Goal: Information Seeking & Learning: Learn about a topic

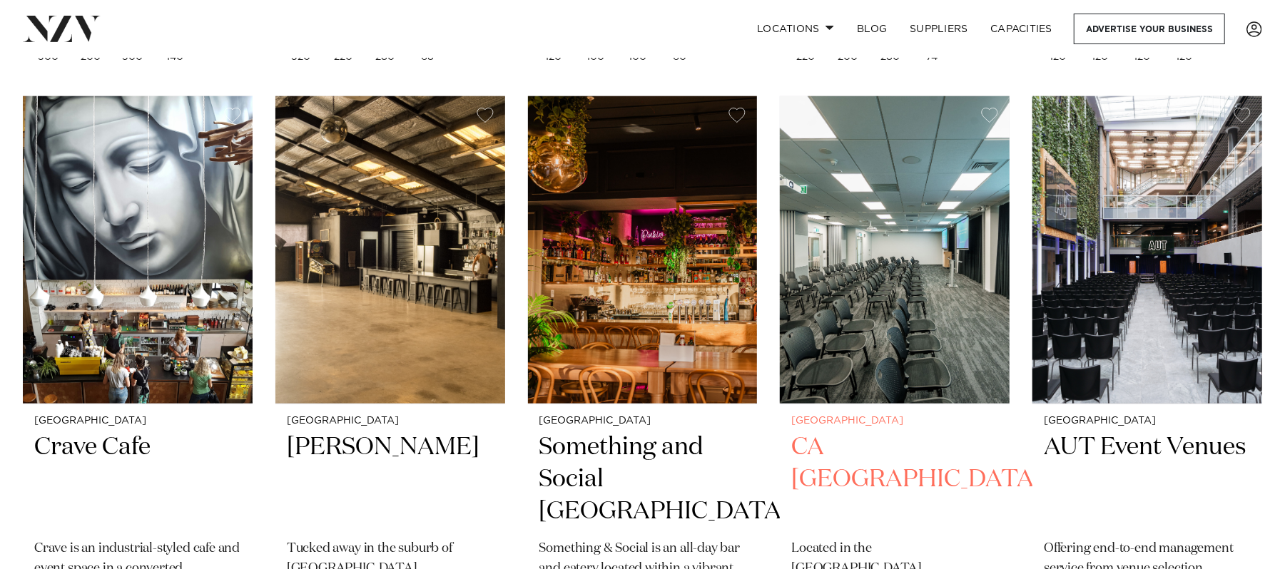
click at [925, 260] on img at bounding box center [895, 250] width 230 height 308
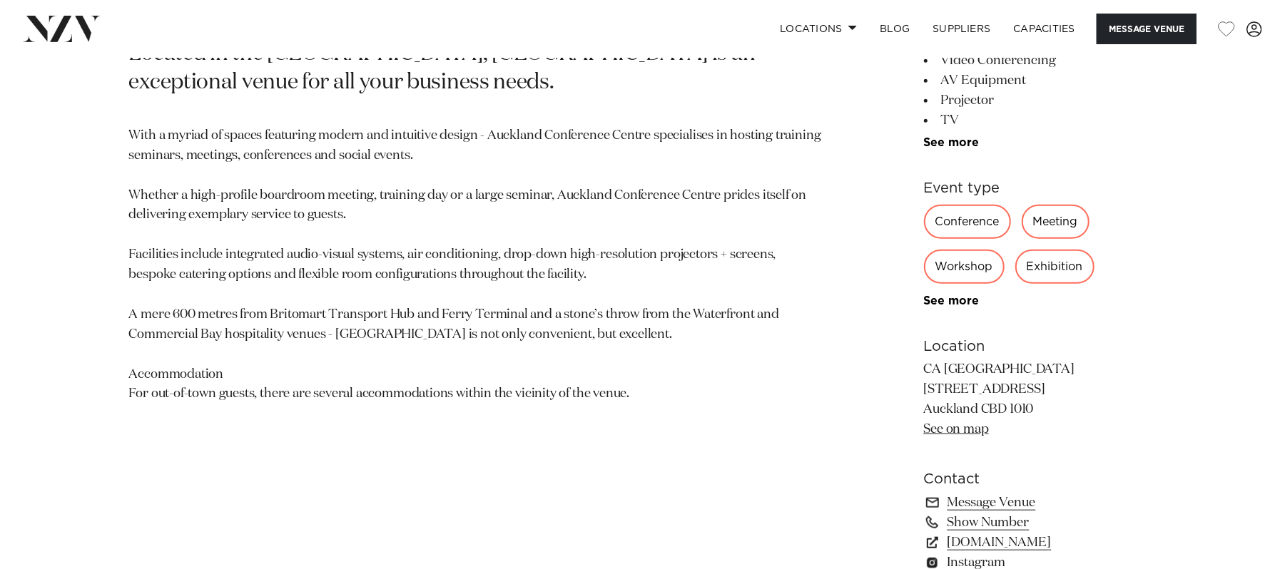
scroll to position [796, 0]
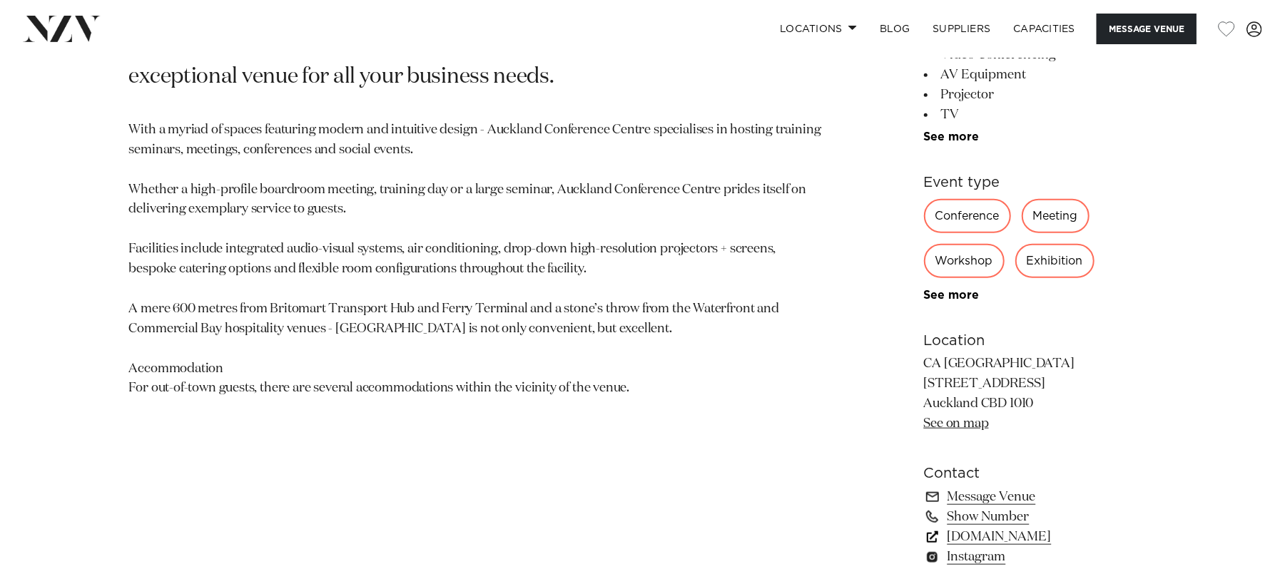
click at [1083, 532] on link "www.charteredaccountantsanz.com" at bounding box center [1040, 537] width 233 height 20
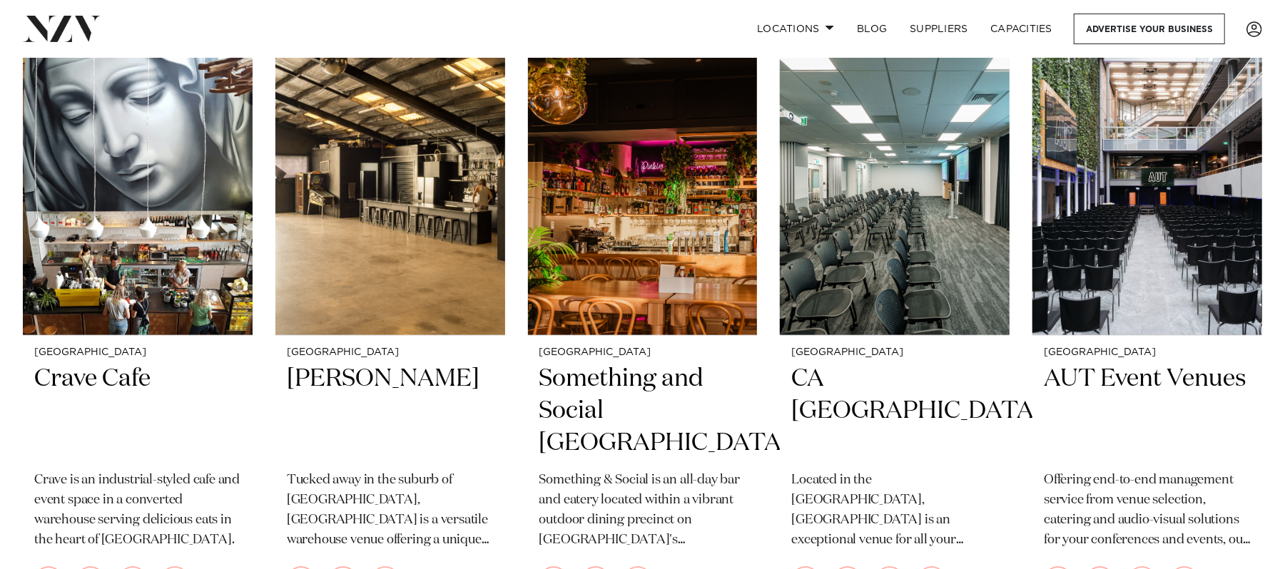
scroll to position [4949, 0]
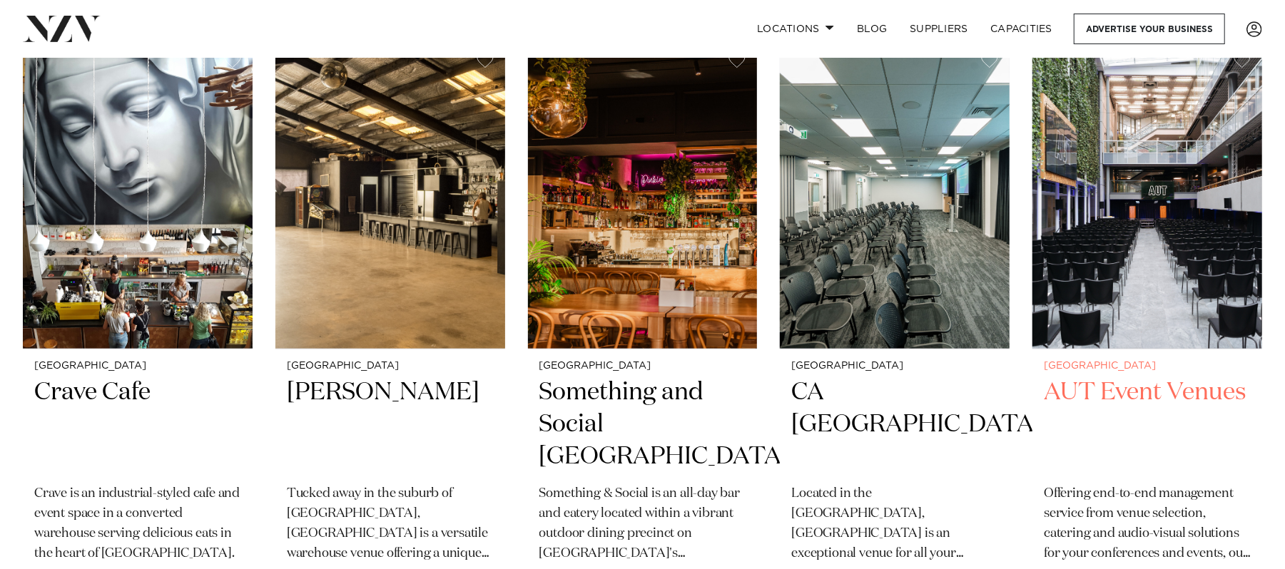
click at [1165, 170] on img at bounding box center [1147, 195] width 230 height 308
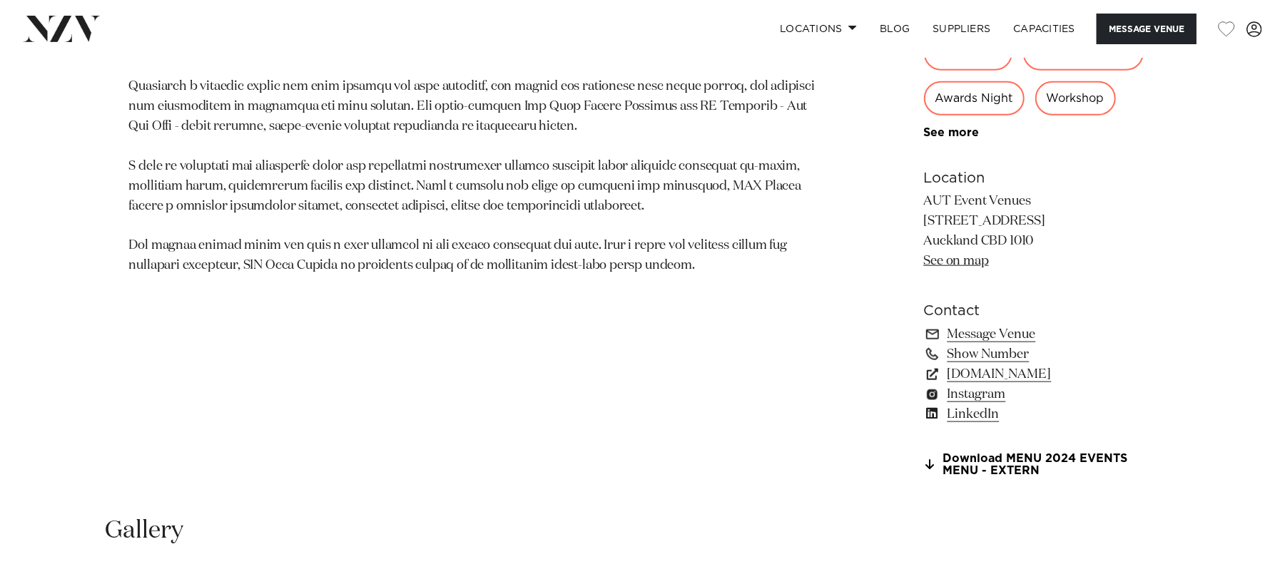
scroll to position [951, 0]
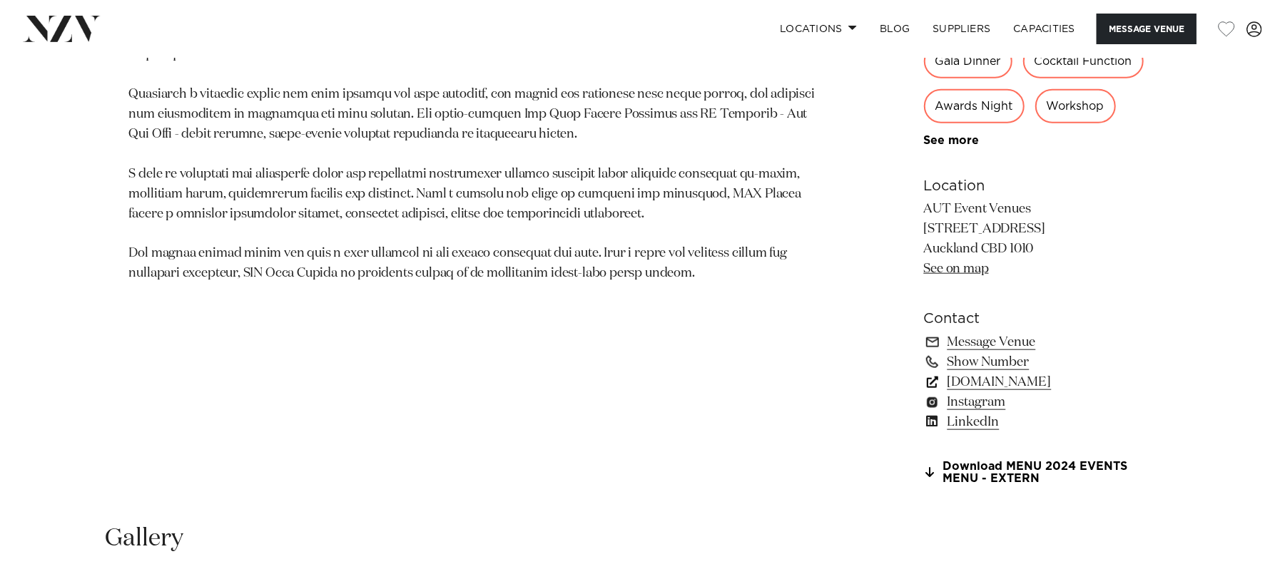
click at [1036, 375] on link "www.autevents.co.nz" at bounding box center [1040, 382] width 233 height 20
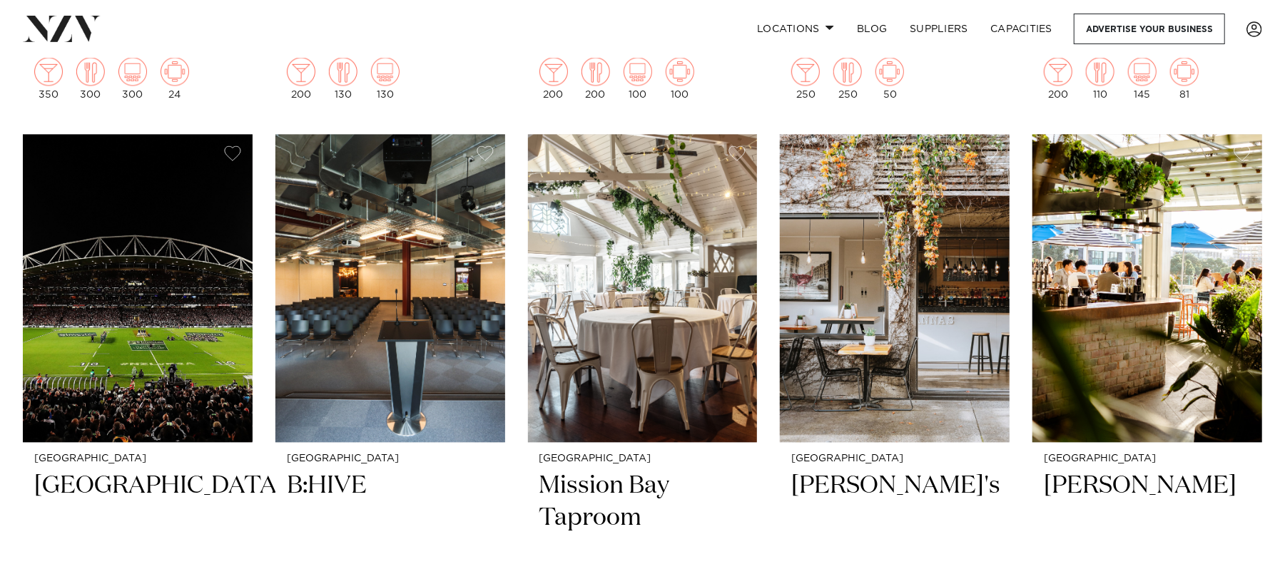
scroll to position [6104, 0]
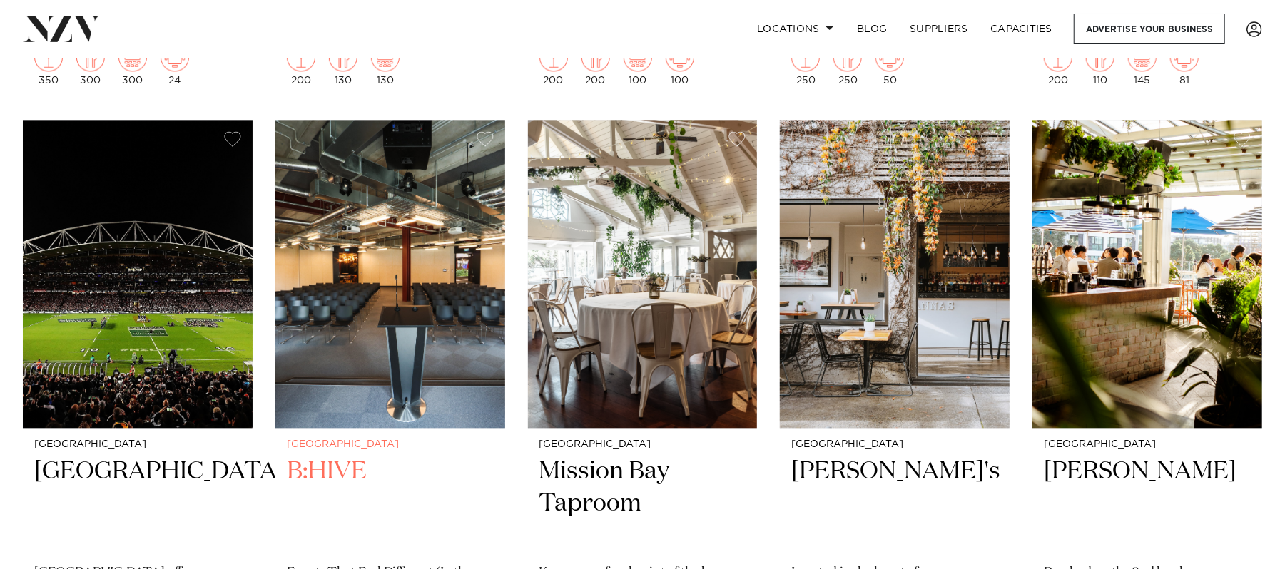
click at [334, 233] on img at bounding box center [390, 274] width 230 height 308
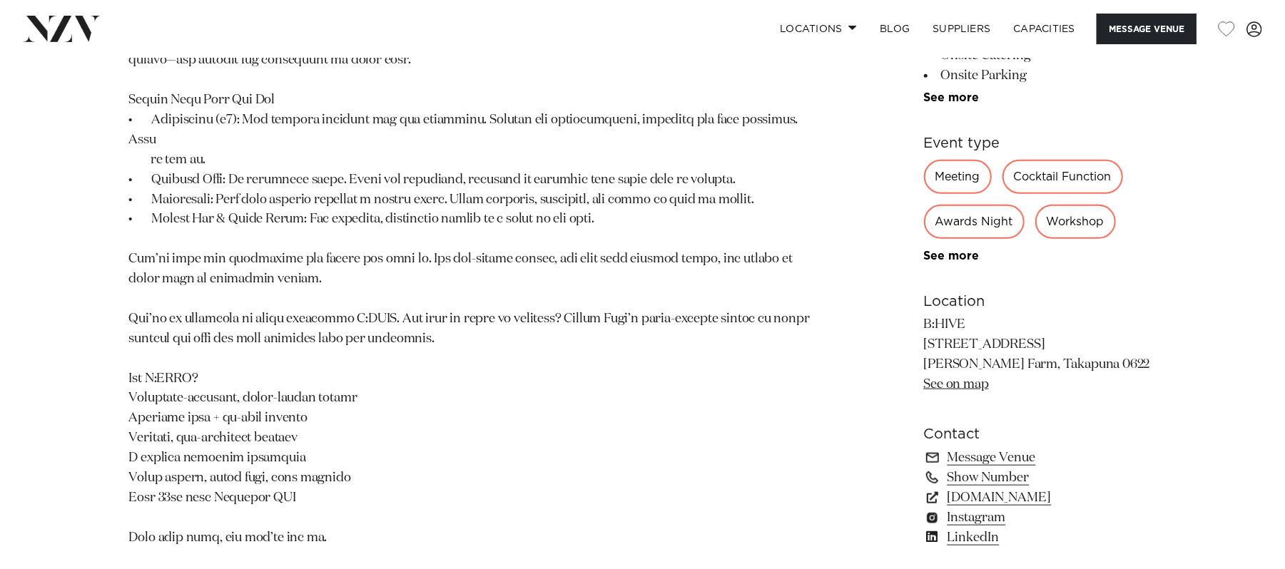
scroll to position [1002, 0]
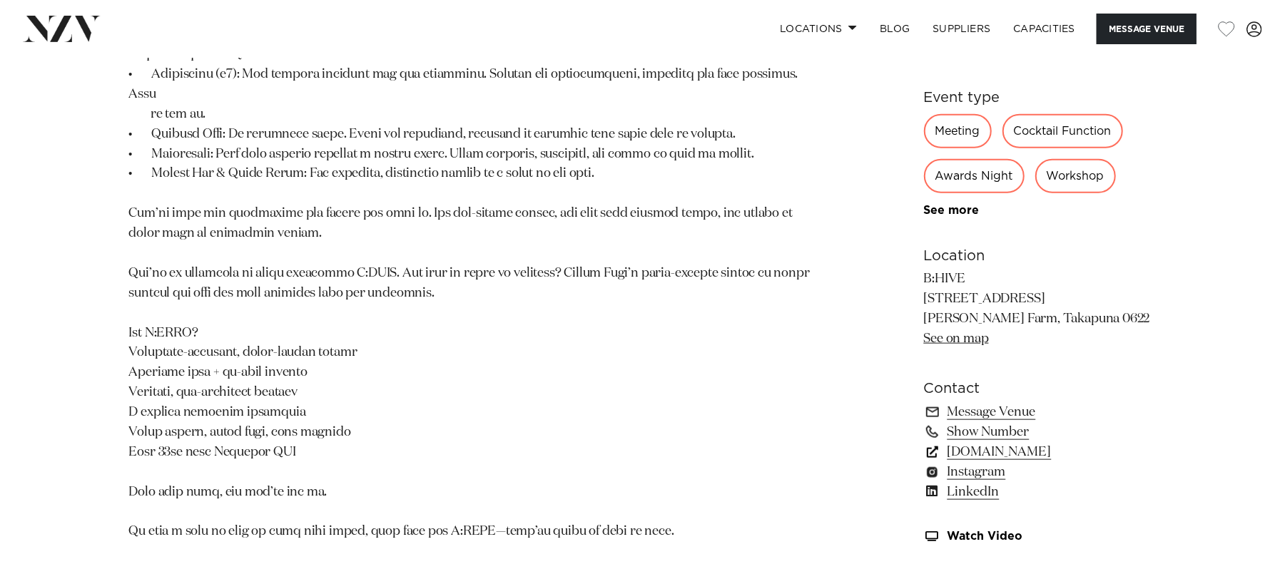
click at [999, 442] on link "www.bhive.co.nz" at bounding box center [1040, 452] width 233 height 20
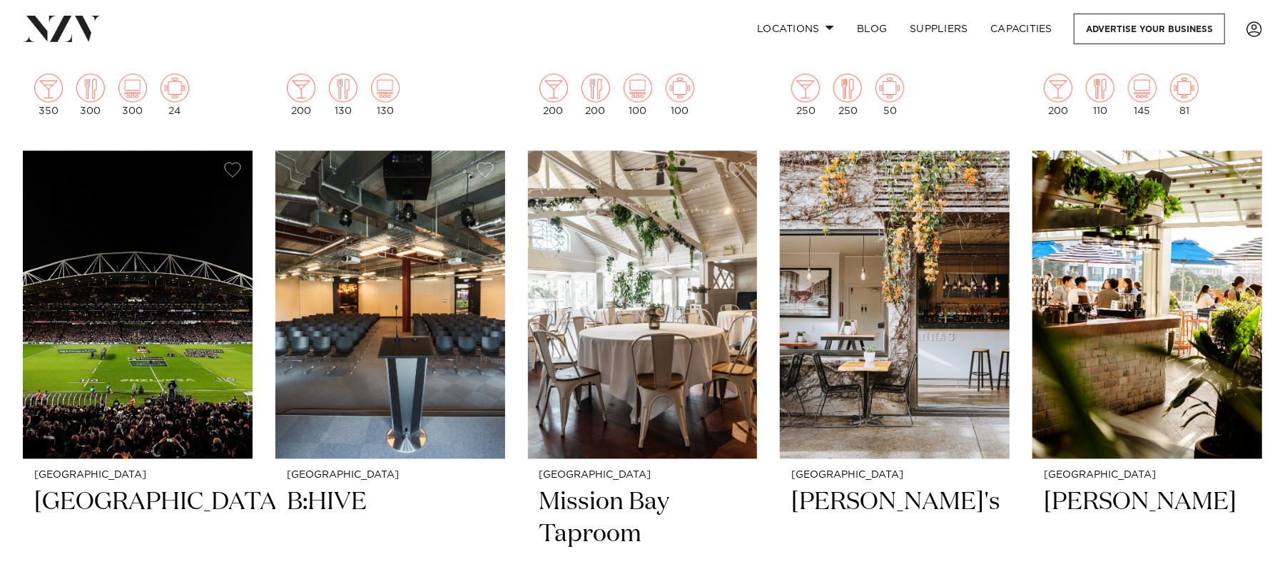
scroll to position [6104, 0]
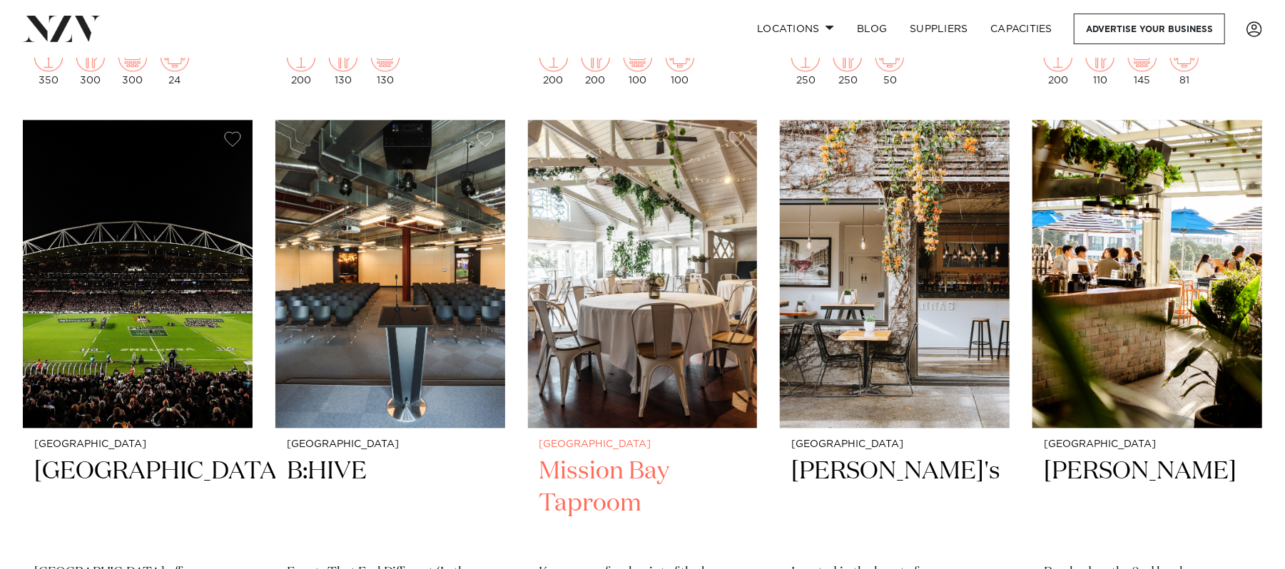
click at [675, 231] on img at bounding box center [643, 274] width 230 height 308
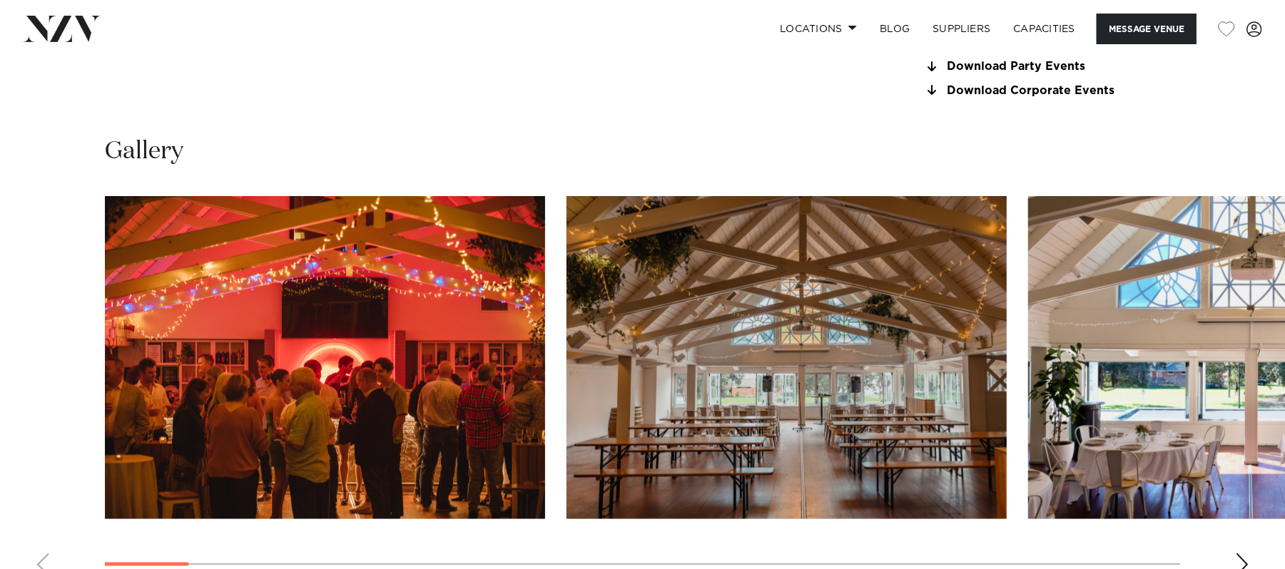
scroll to position [1436, 0]
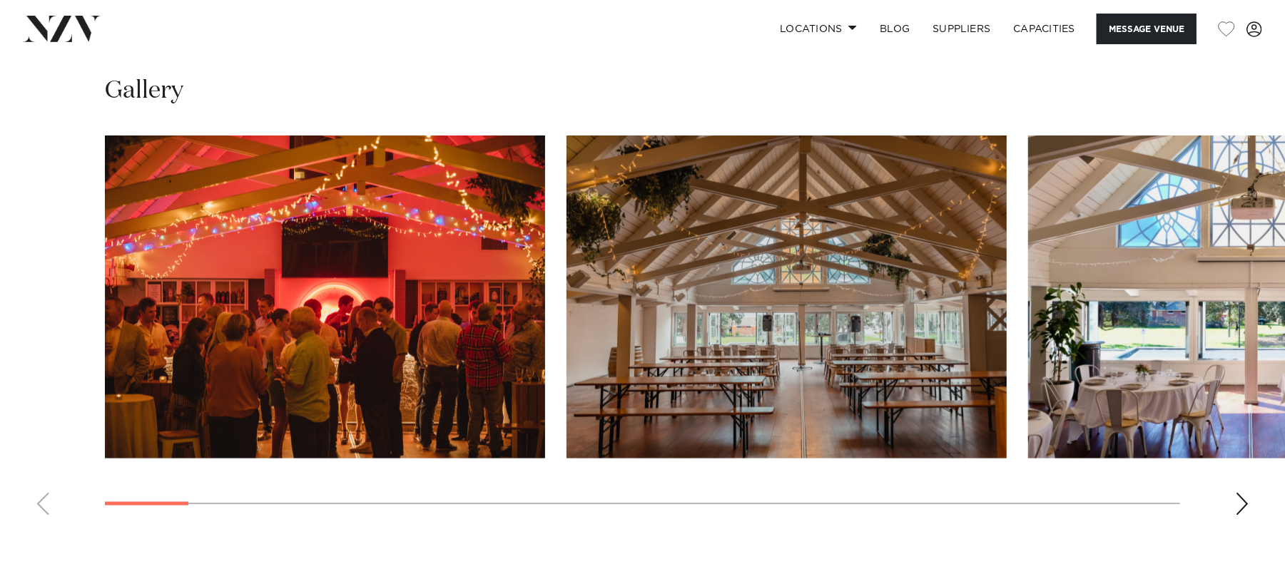
click at [1239, 497] on div "Next slide" at bounding box center [1242, 504] width 14 height 23
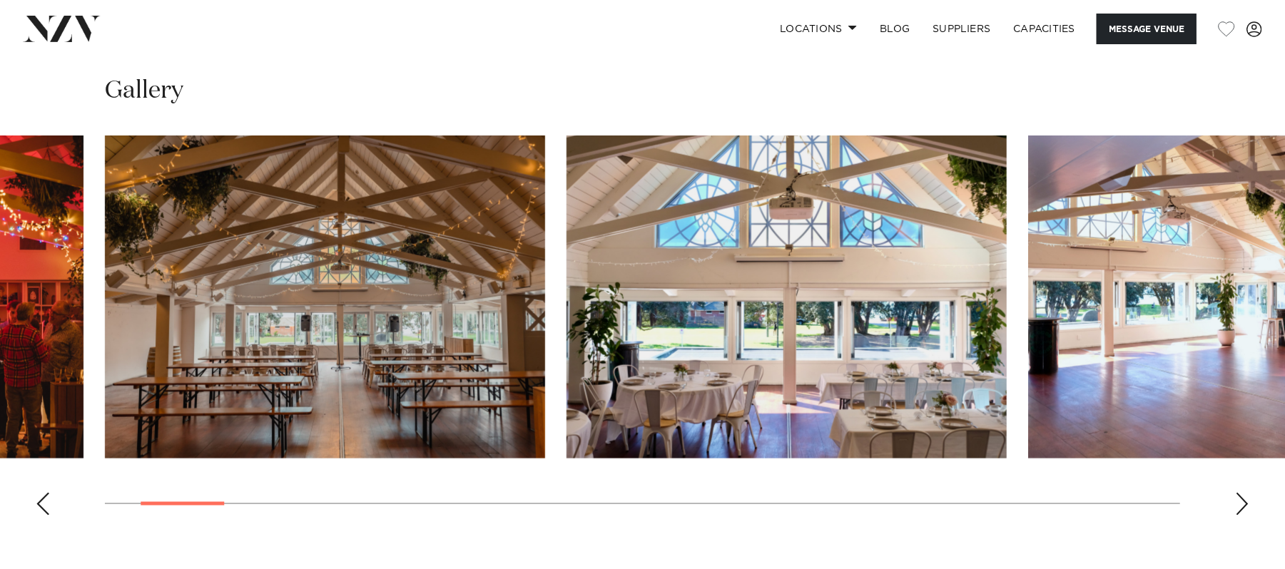
click at [1239, 497] on div "Next slide" at bounding box center [1242, 504] width 14 height 23
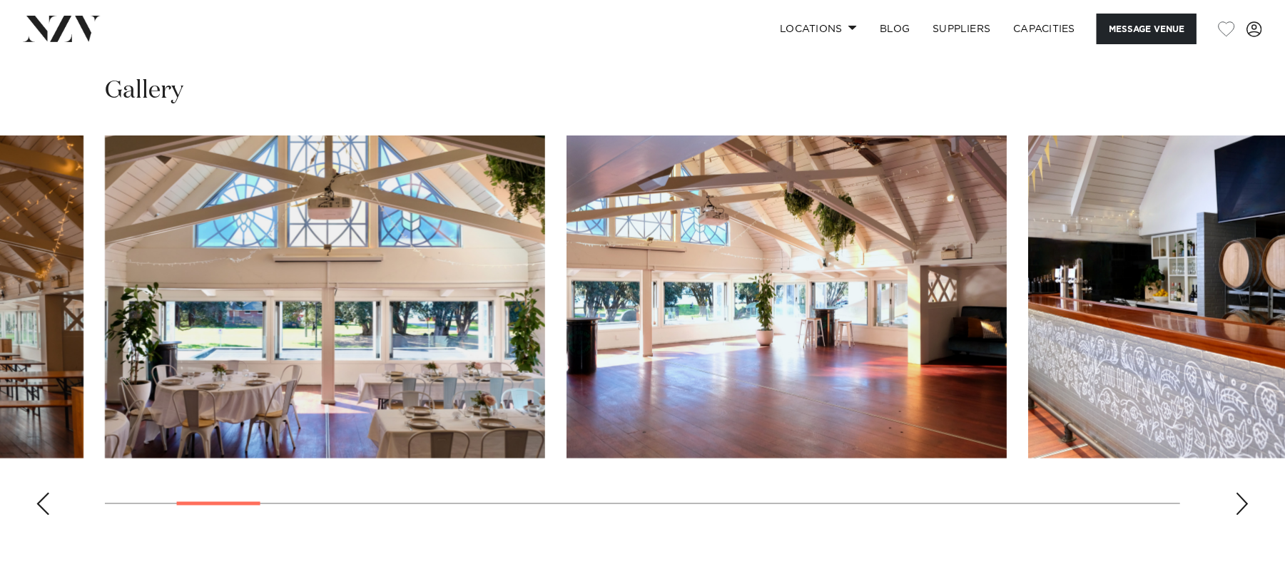
click at [1239, 497] on div "Next slide" at bounding box center [1242, 504] width 14 height 23
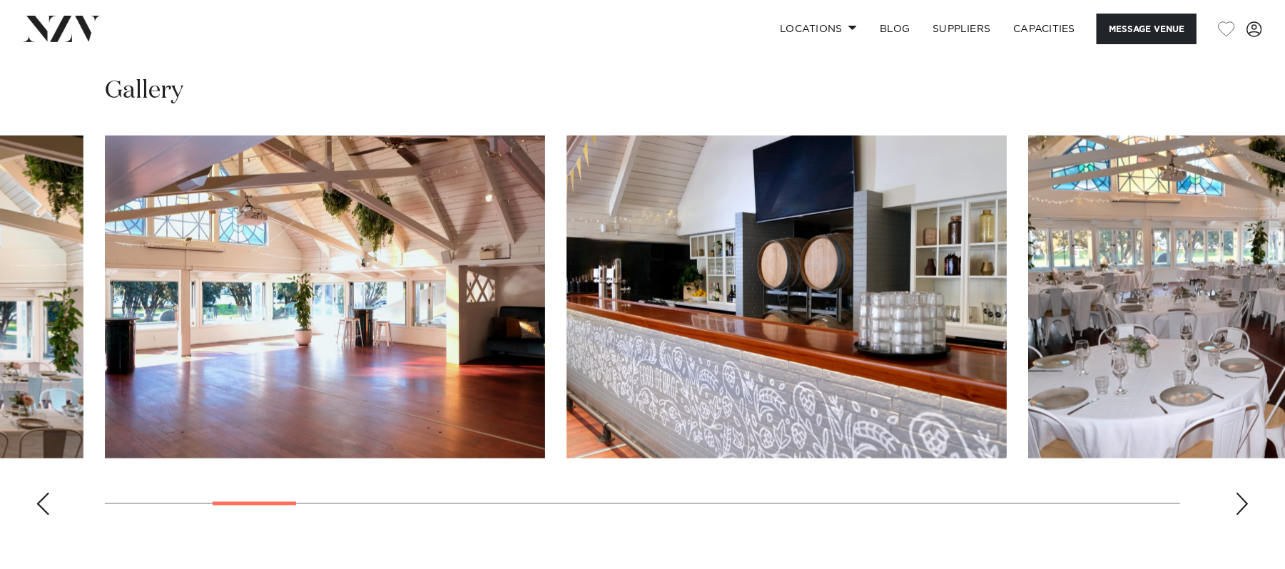
click at [1239, 497] on div "Next slide" at bounding box center [1242, 504] width 14 height 23
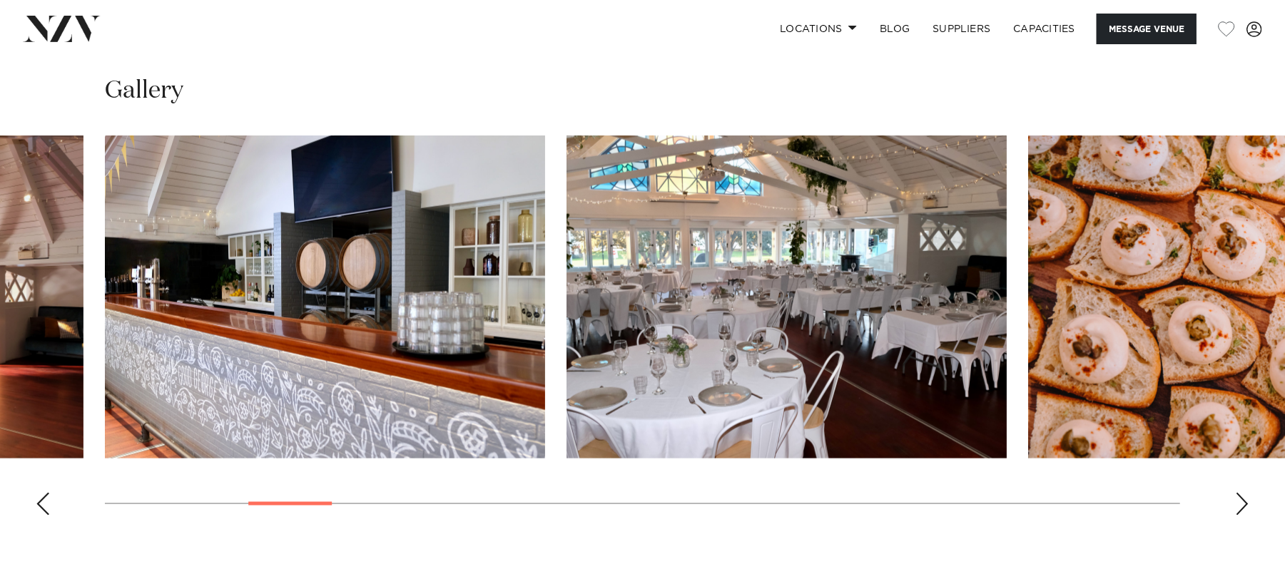
click at [1239, 497] on div "Next slide" at bounding box center [1242, 504] width 14 height 23
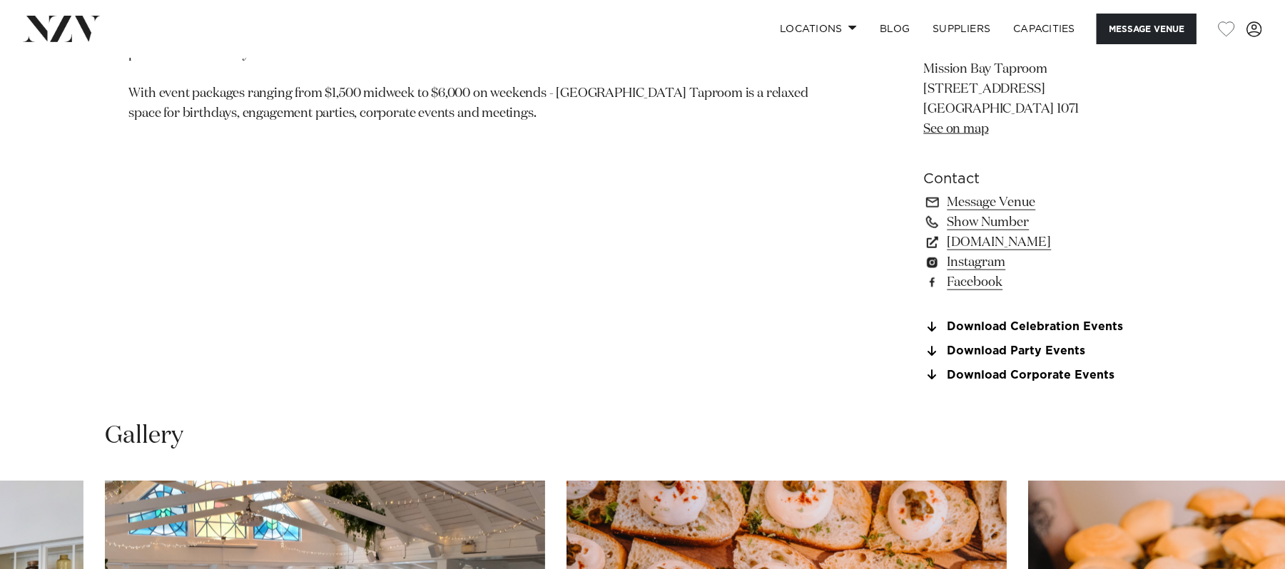
scroll to position [1046, 0]
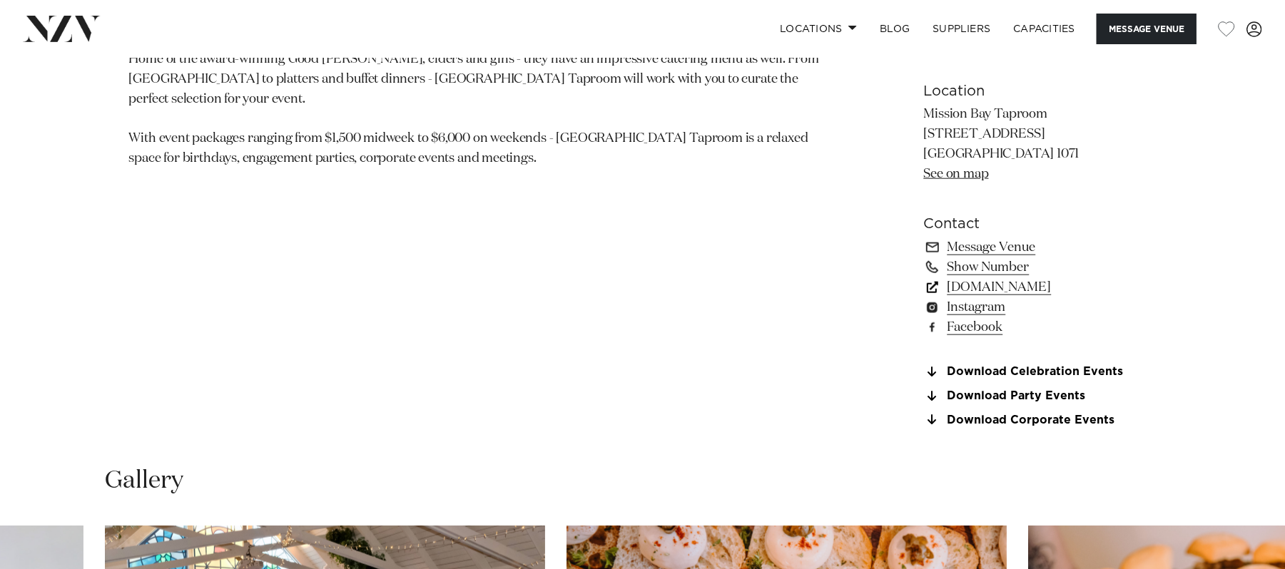
click at [1059, 283] on link "www.missionbaytaproom.co.nz" at bounding box center [1040, 288] width 233 height 20
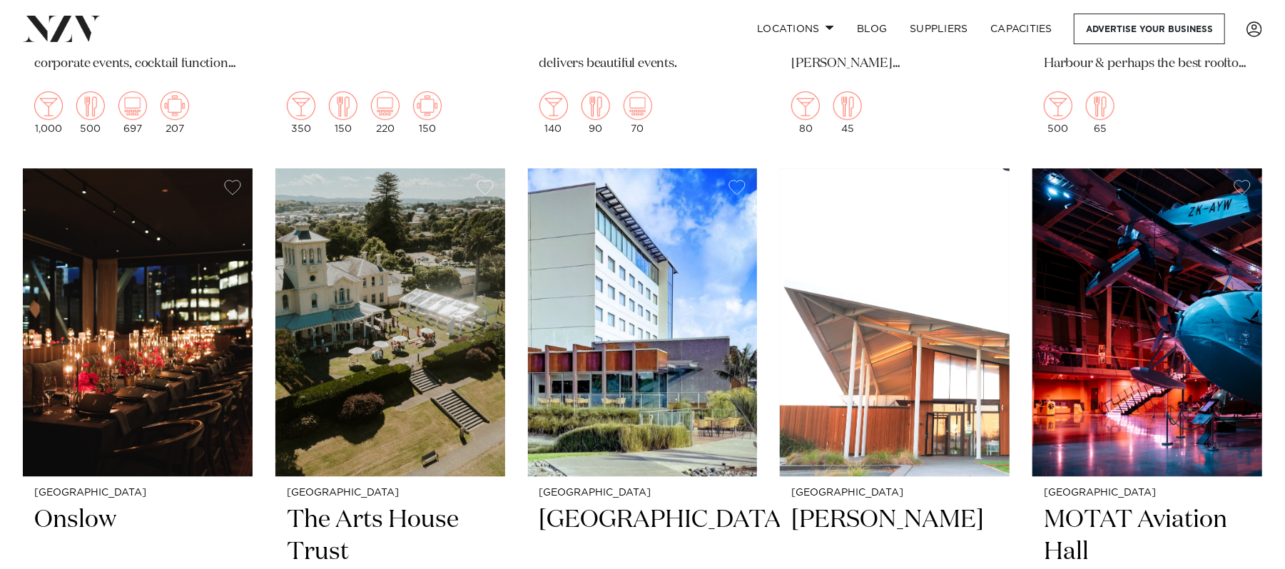
scroll to position [6698, 0]
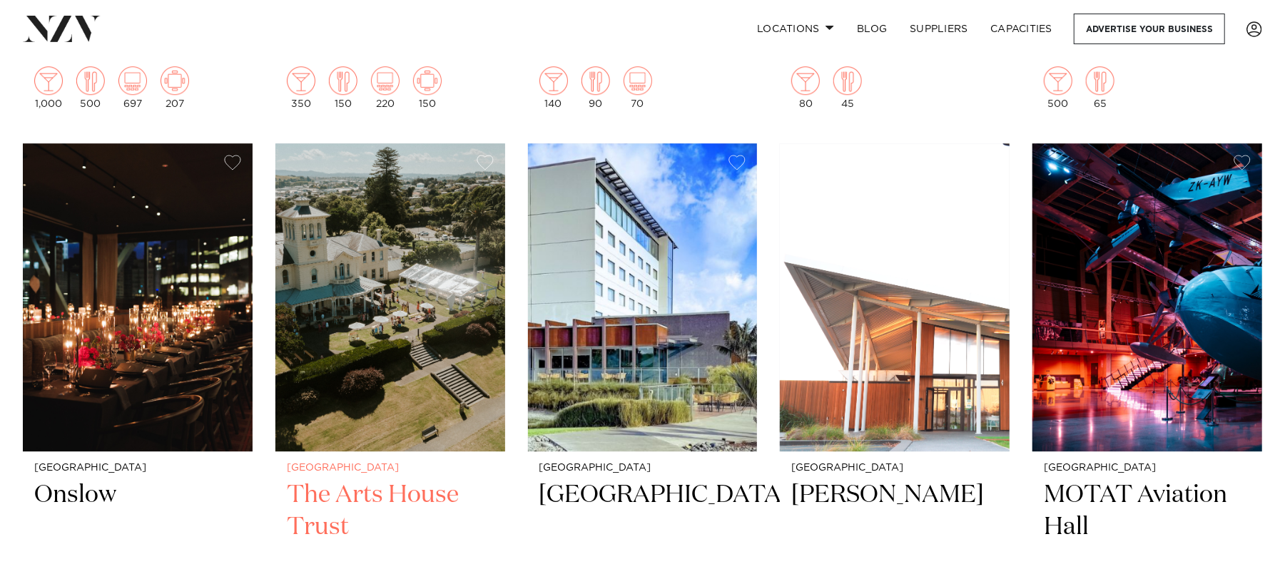
click at [417, 245] on img at bounding box center [390, 297] width 230 height 308
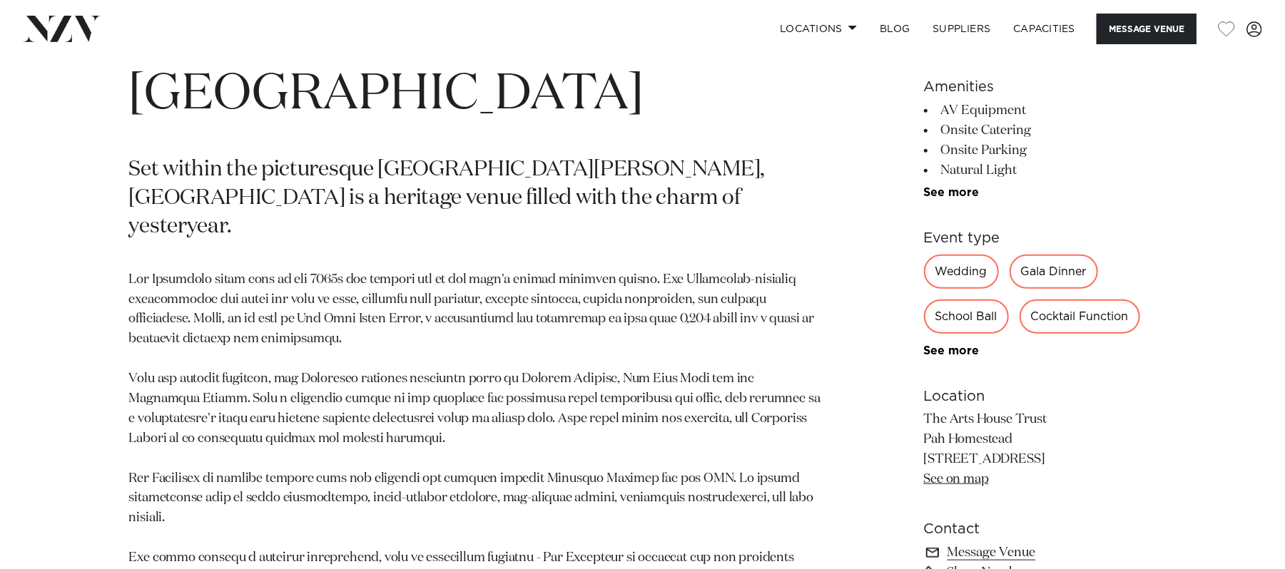
scroll to position [796, 0]
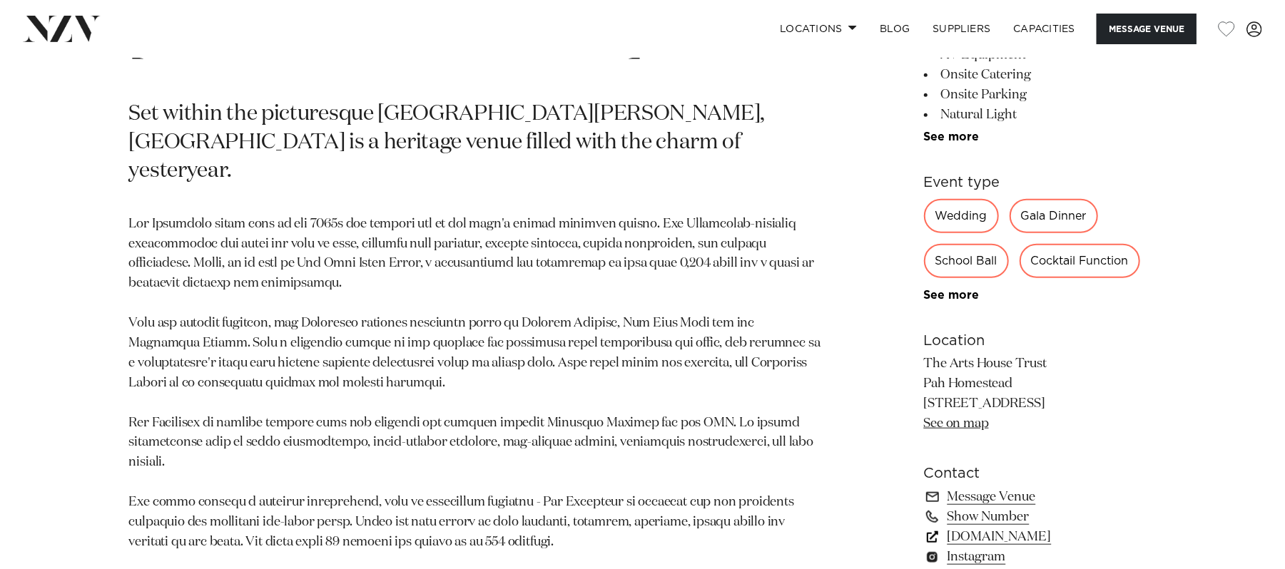
click at [1033, 531] on link "www.artshousetrust.co.nz" at bounding box center [1040, 537] width 233 height 20
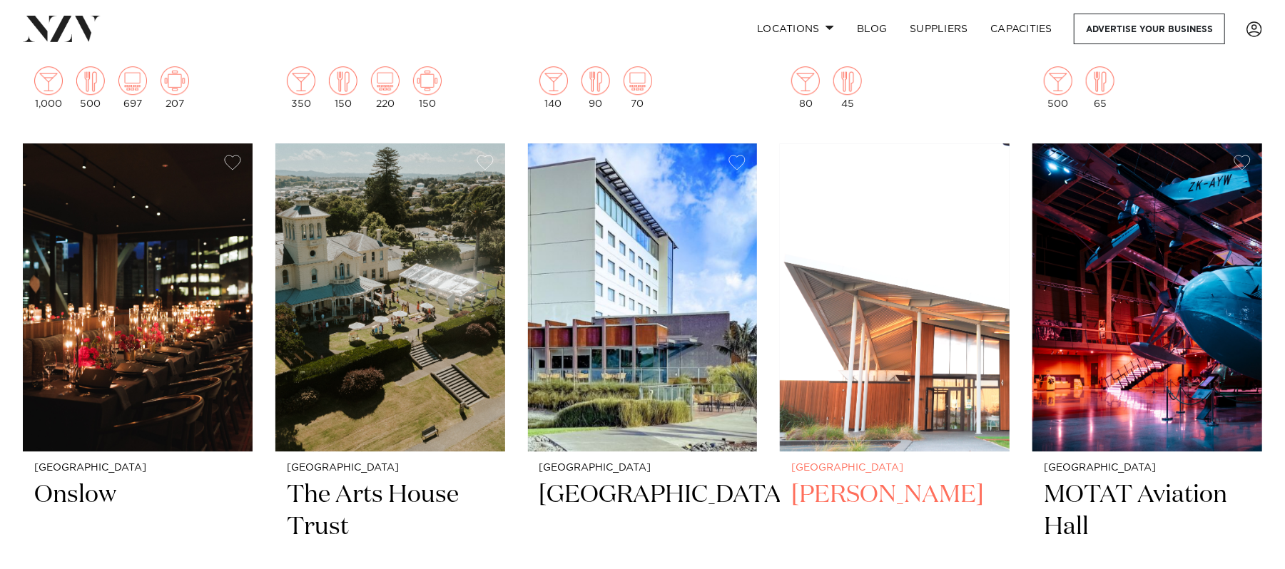
click at [835, 329] on img at bounding box center [895, 297] width 230 height 308
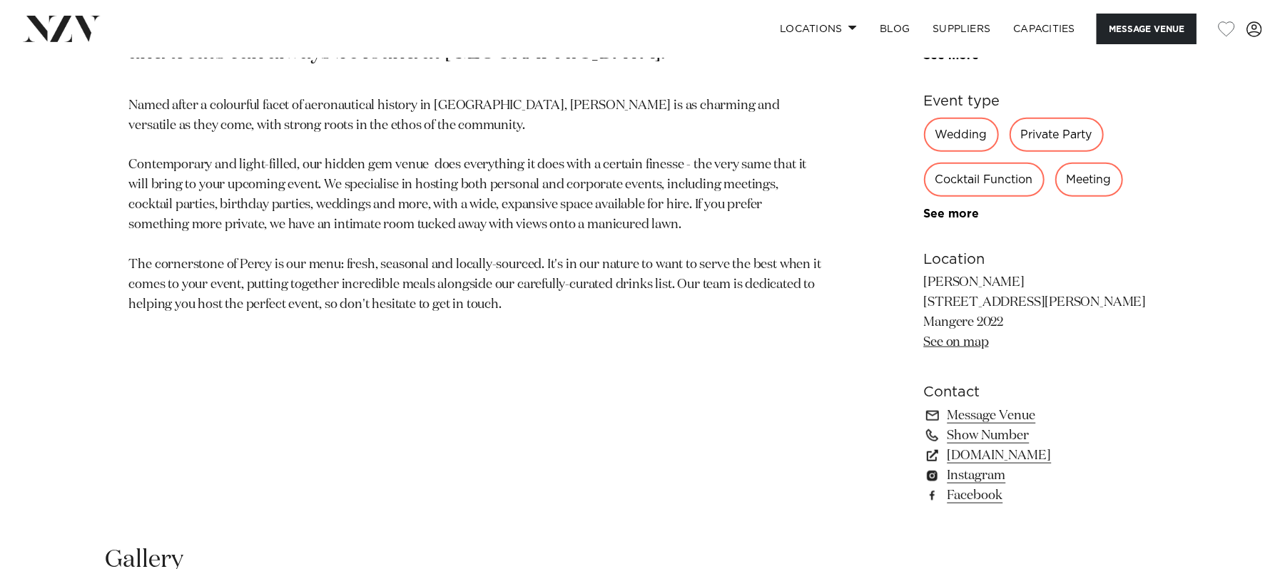
scroll to position [909, 0]
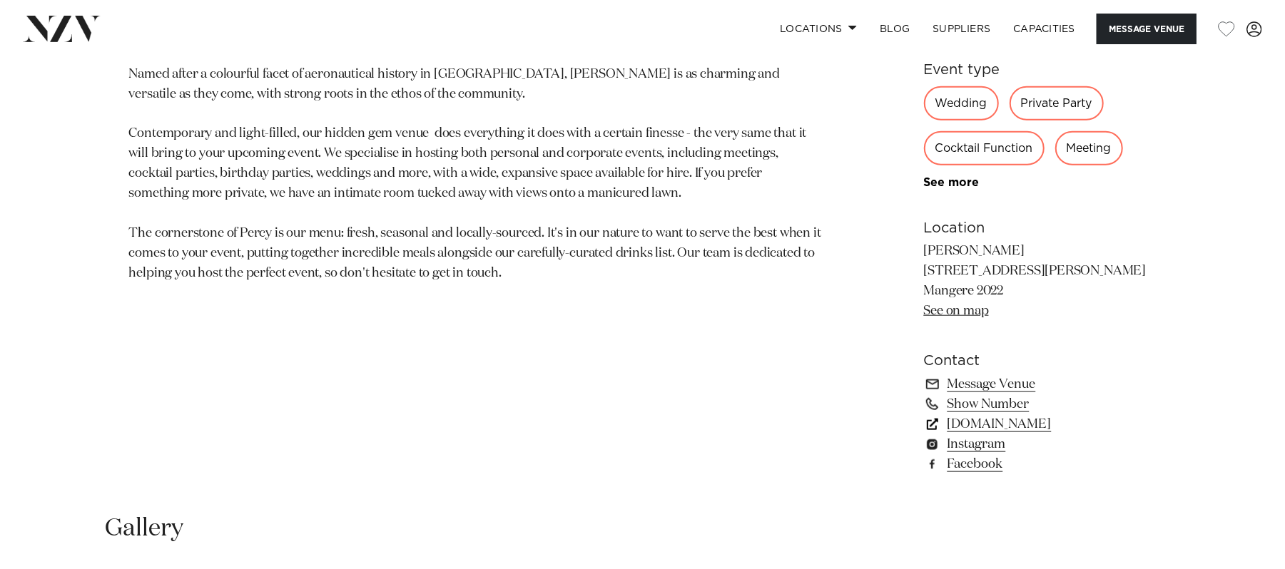
click at [1019, 421] on link "percyevents.co.nz" at bounding box center [1040, 424] width 233 height 20
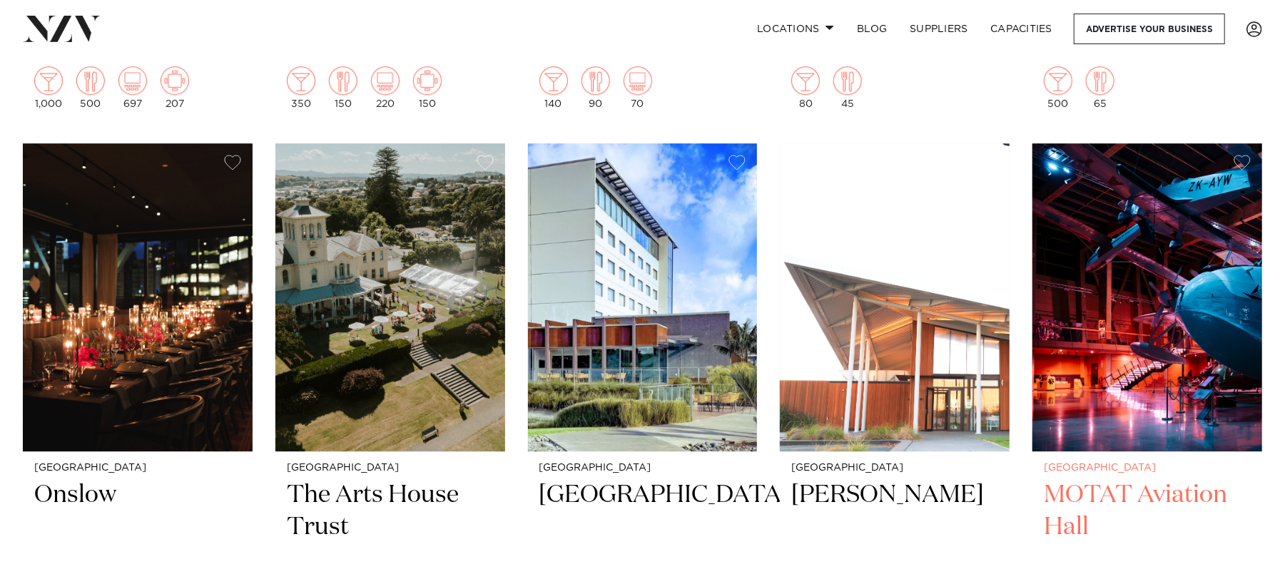
click at [1202, 278] on img at bounding box center [1147, 297] width 230 height 308
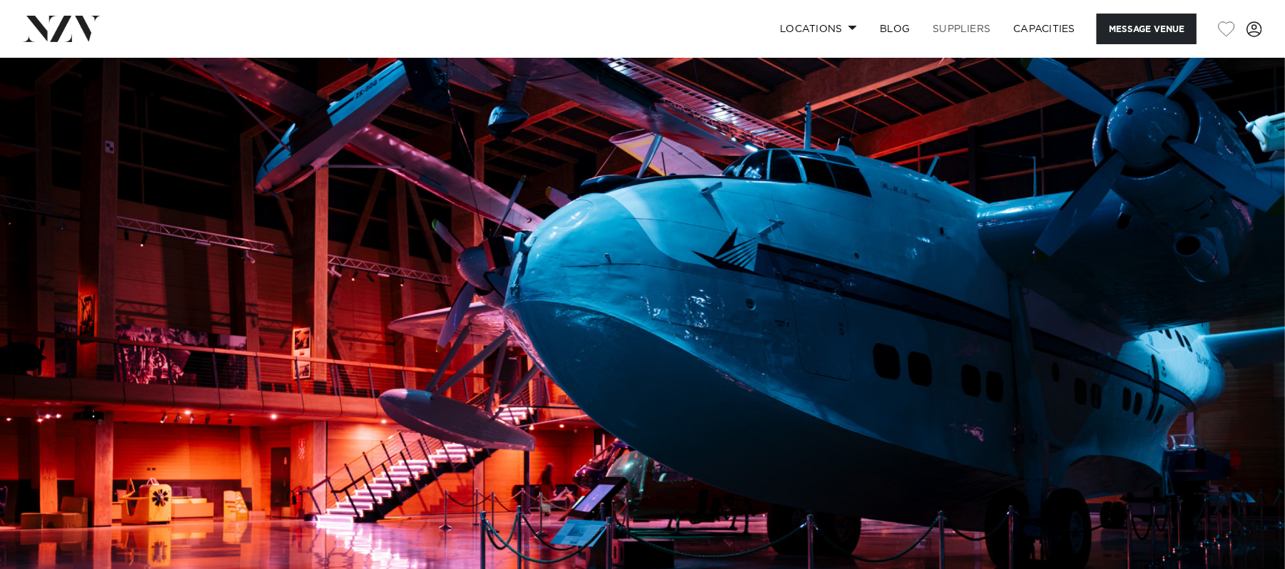
click at [962, 31] on link "SUPPLIERS" at bounding box center [961, 29] width 81 height 31
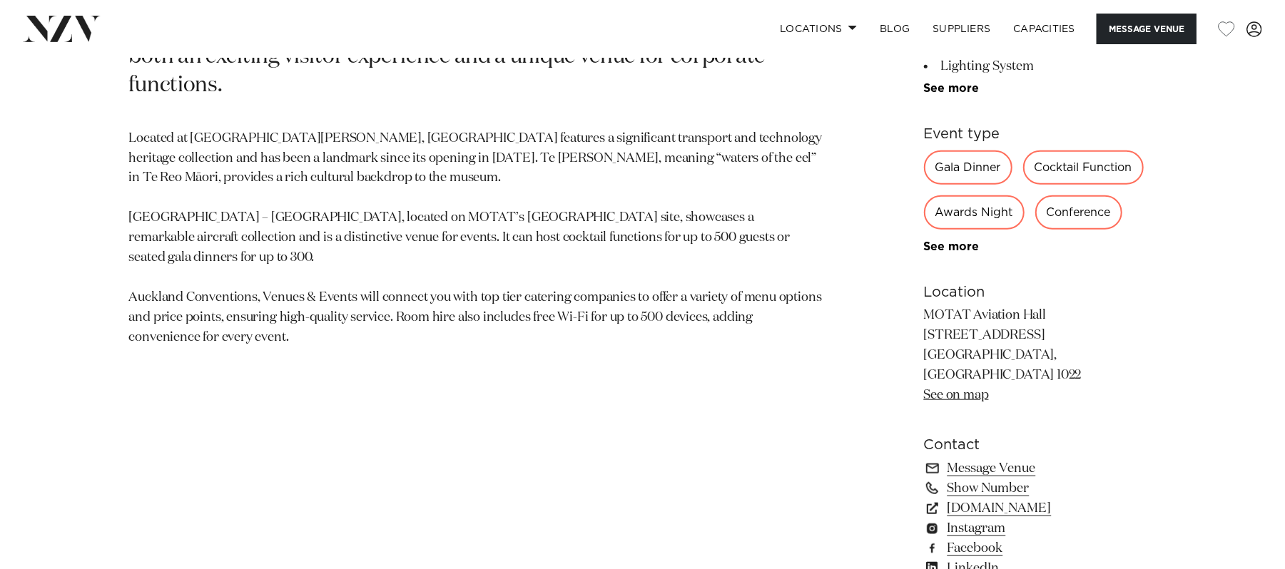
scroll to position [865, 0]
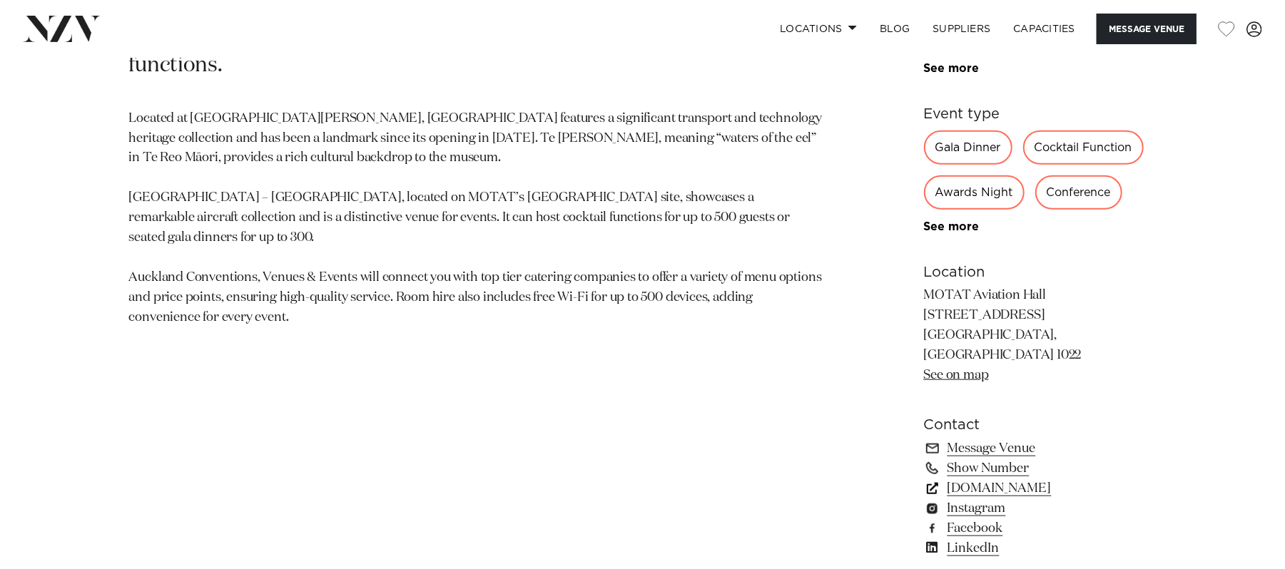
click at [1042, 479] on link "[DOMAIN_NAME]" at bounding box center [1040, 489] width 233 height 20
